Goal: Information Seeking & Learning: Understand process/instructions

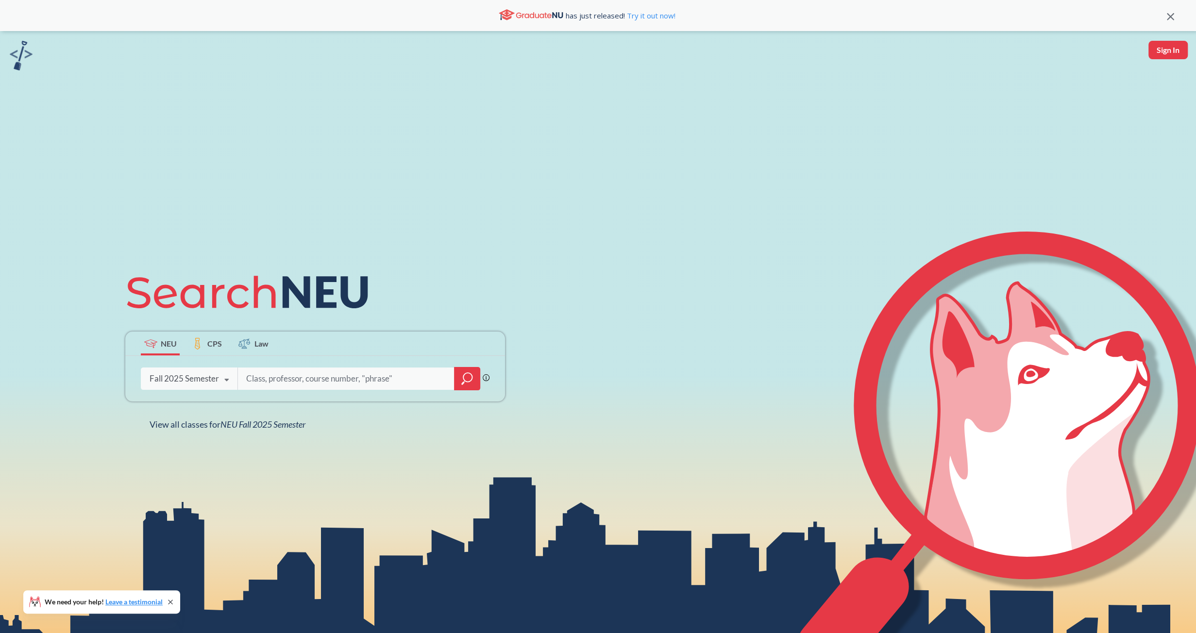
click at [5, 56] on div "NEU CPS Law Phrase search guarantees the exact search appears in the results. E…" at bounding box center [598, 347] width 1196 height 633
click at [12, 54] on img at bounding box center [21, 56] width 23 height 30
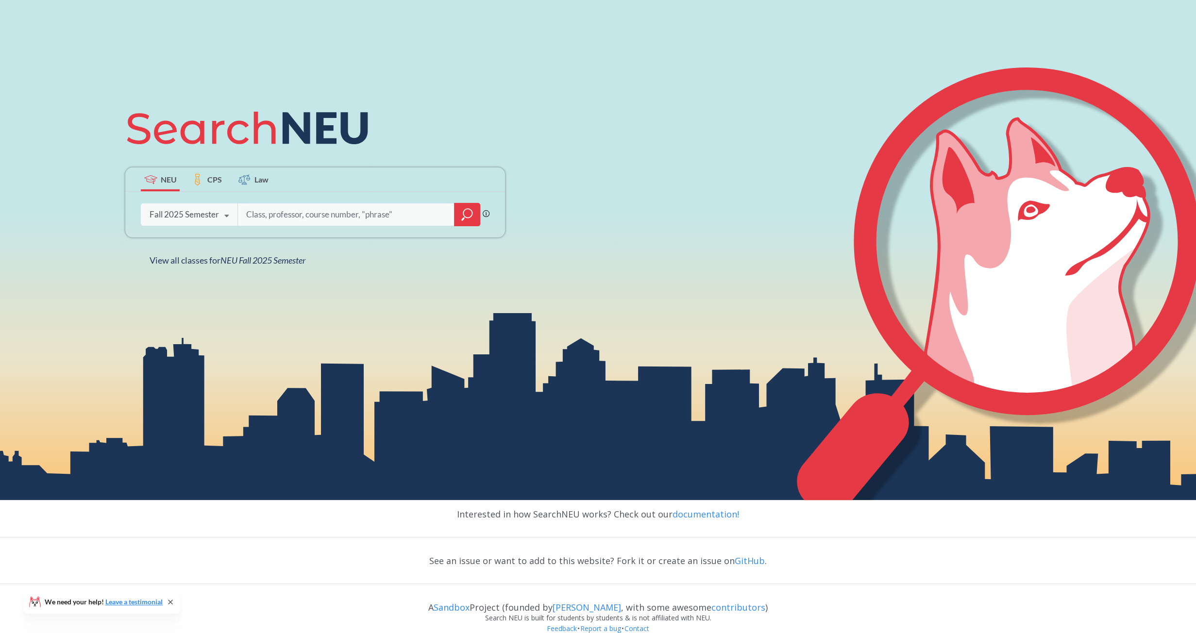
scroll to position [179, 0]
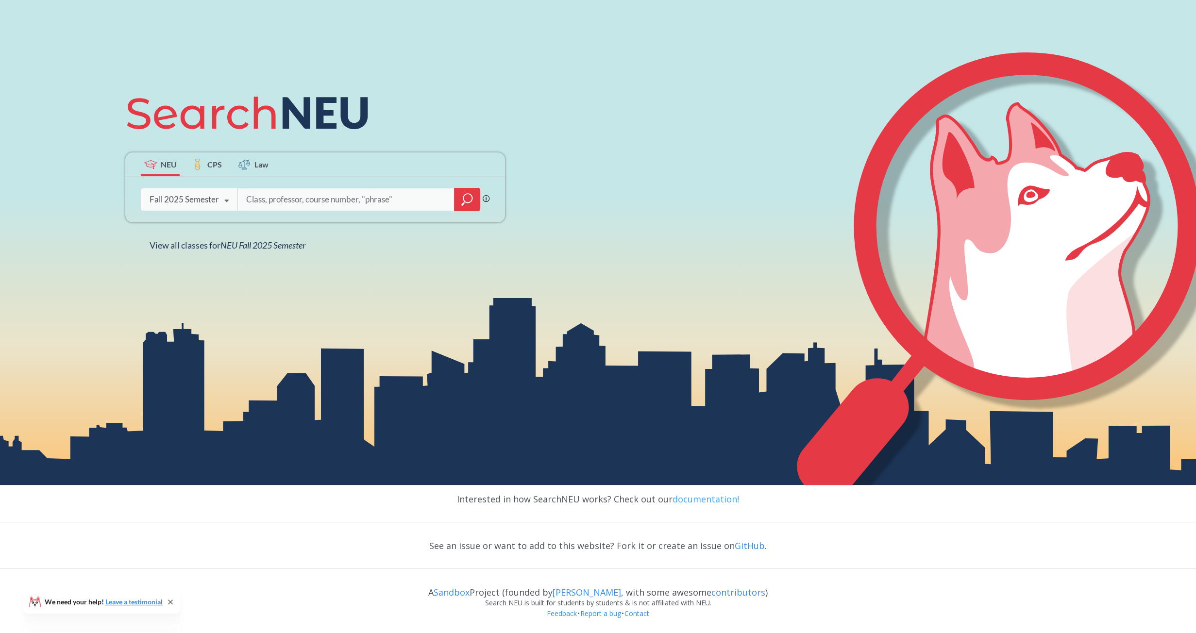
click at [700, 501] on link "documentation!" at bounding box center [706, 499] width 67 height 12
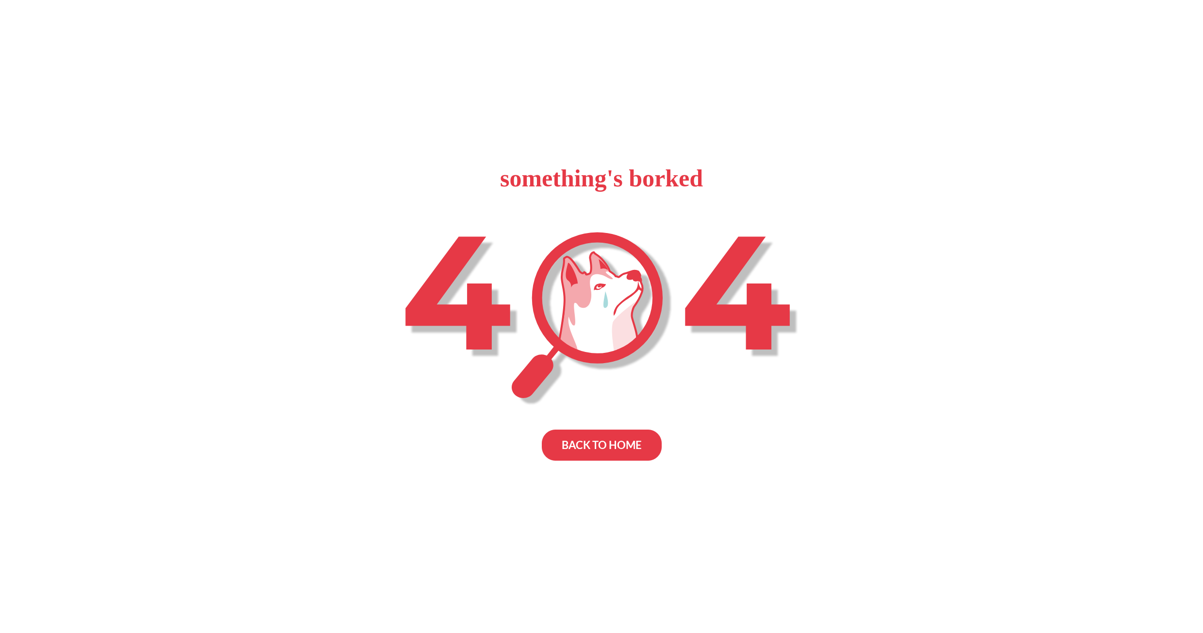
click at [606, 436] on div "BACK TO HOME" at bounding box center [602, 445] width 120 height 31
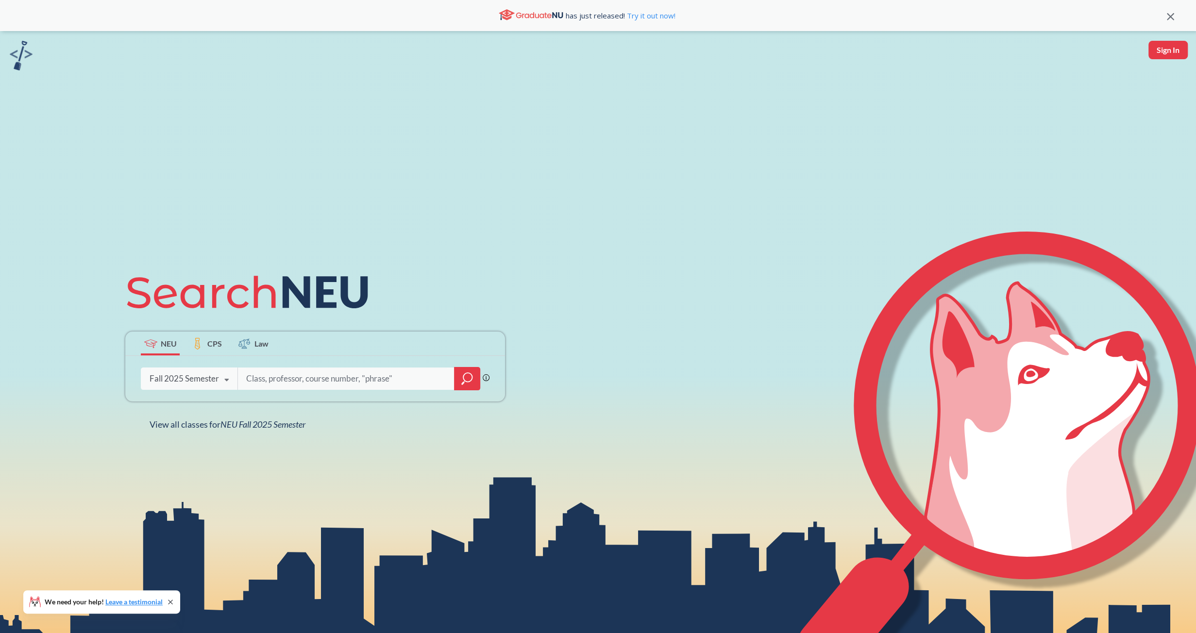
scroll to position [179, 0]
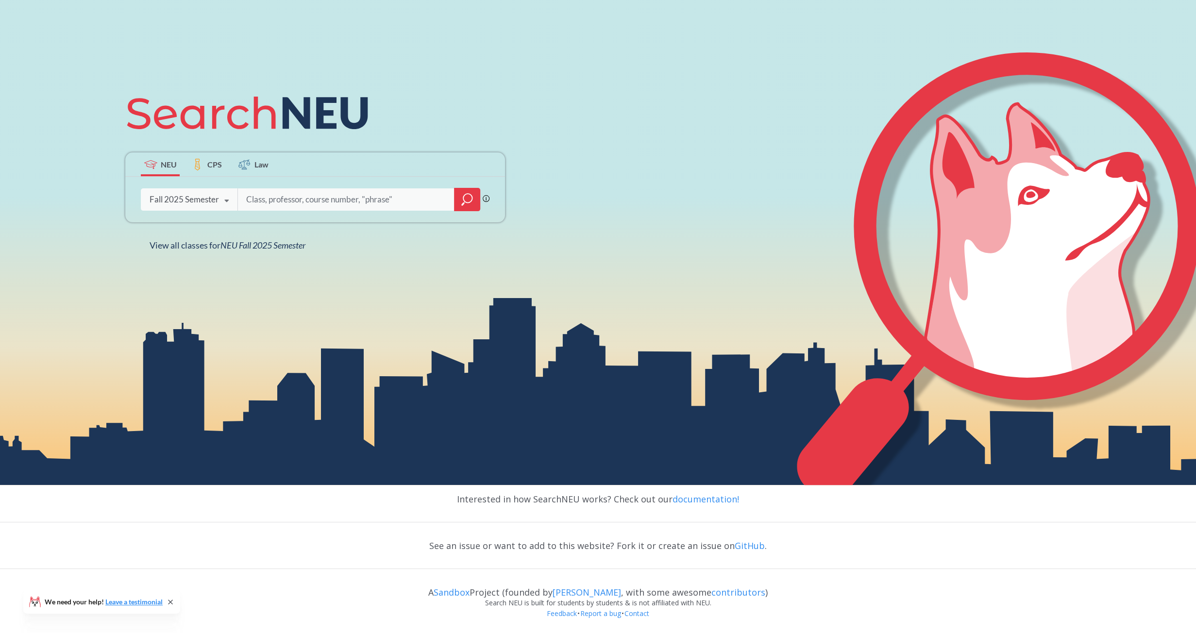
click at [52, 151] on div "NEU CPS Law Phrase search guarantees the exact search appears in the results. E…" at bounding box center [598, 168] width 1196 height 633
click at [1190, 393] on icon at bounding box center [1006, 279] width 419 height 455
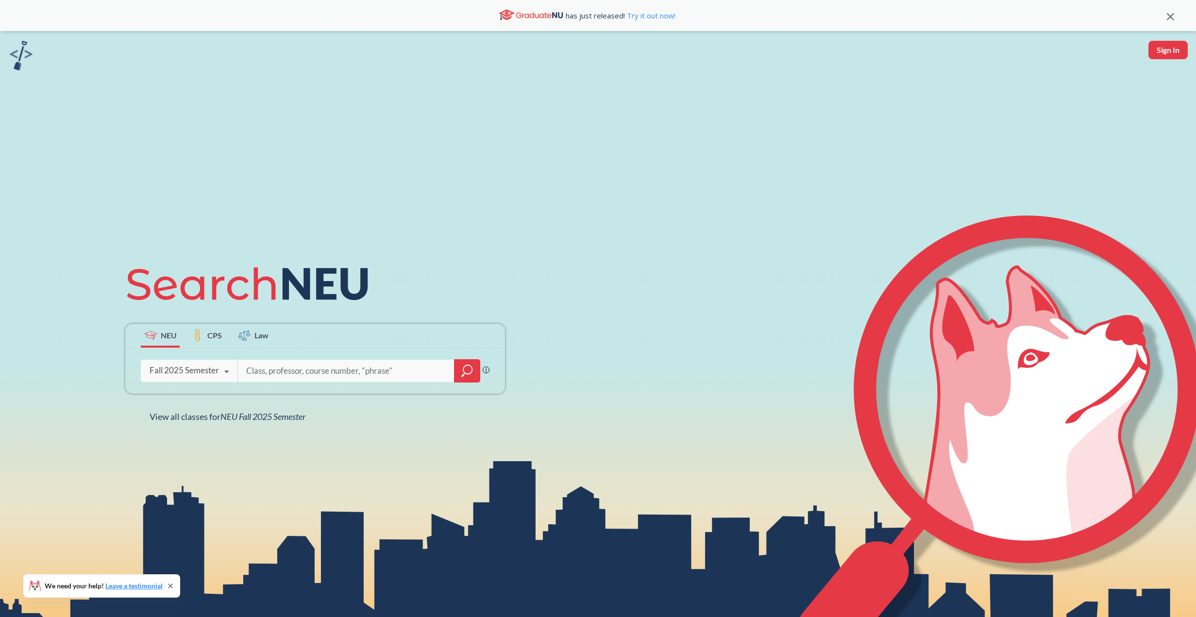
scroll to position [179, 0]
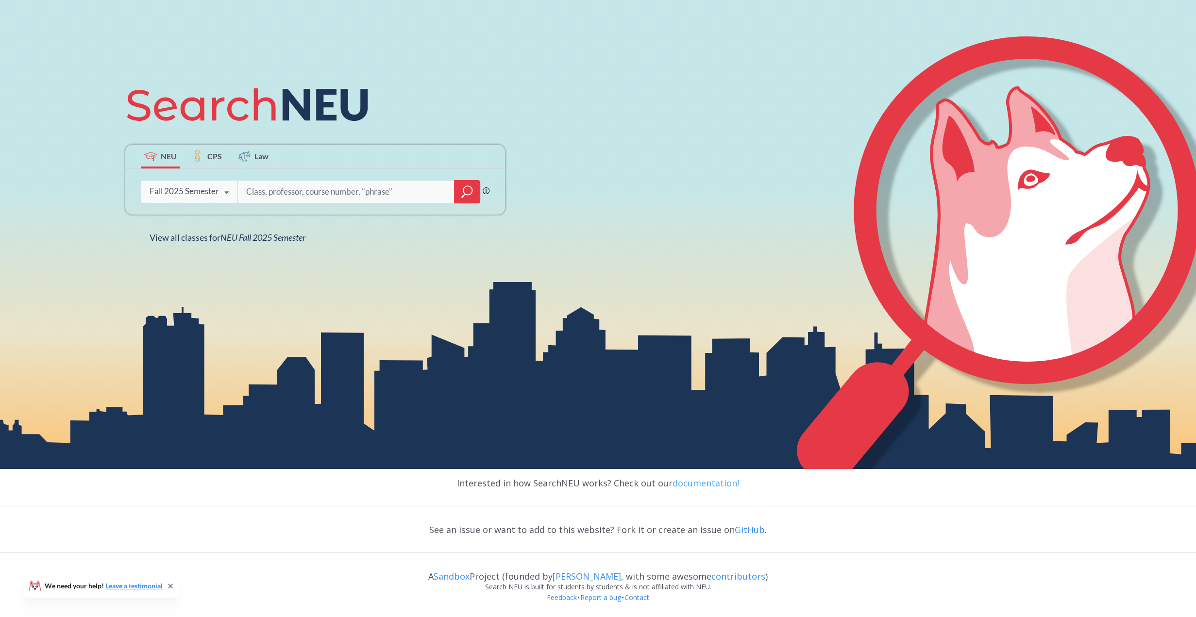
click at [725, 481] on link "documentation!" at bounding box center [706, 483] width 67 height 12
click at [712, 487] on link "documentation!" at bounding box center [706, 483] width 67 height 12
